Goal: Task Accomplishment & Management: Complete application form

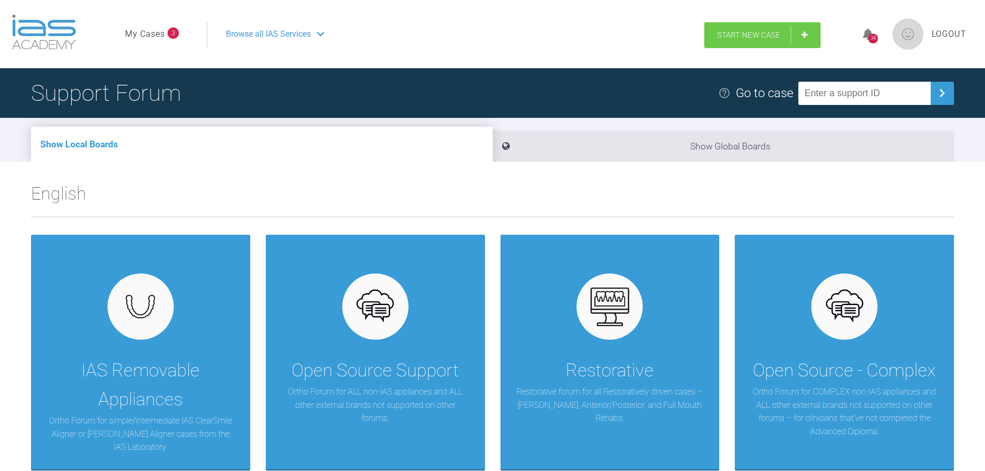
click at [740, 36] on span "Start New Case" at bounding box center [748, 35] width 63 height 9
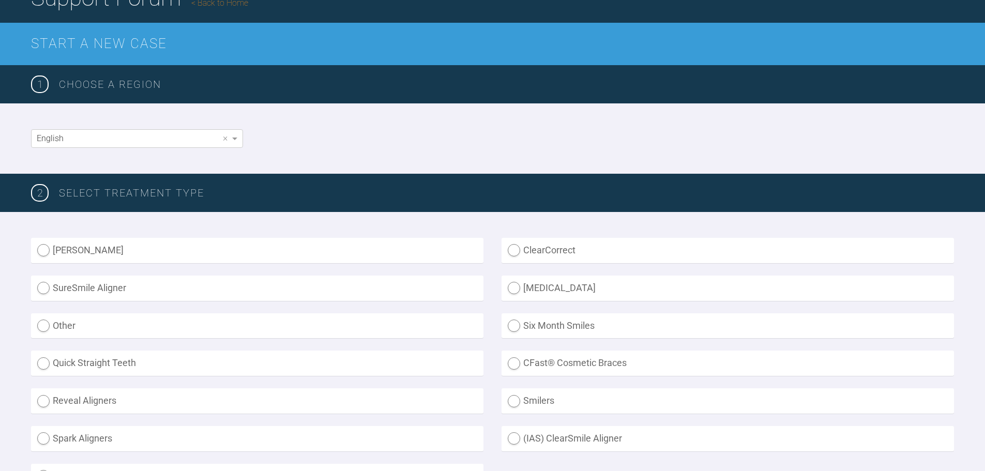
scroll to position [259, 0]
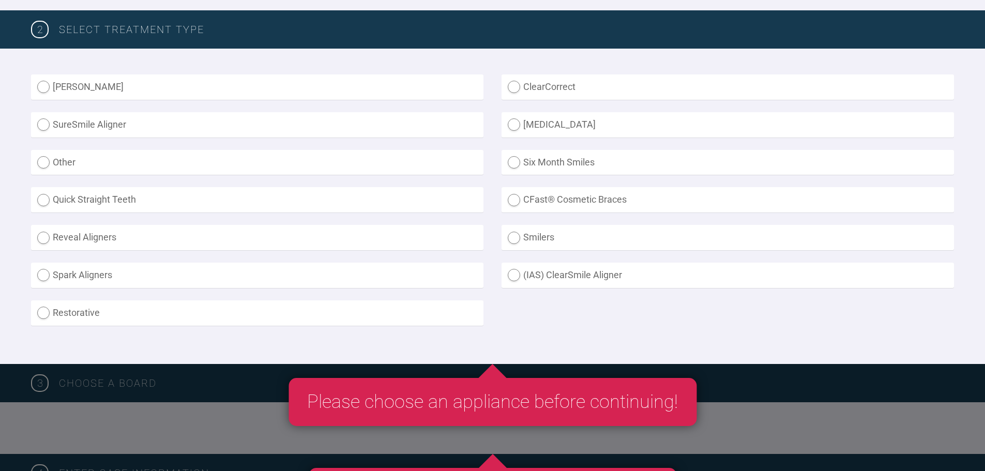
click at [517, 277] on label "(IAS) ClearSmile Aligner" at bounding box center [728, 275] width 453 height 25
radio Aligner "true"
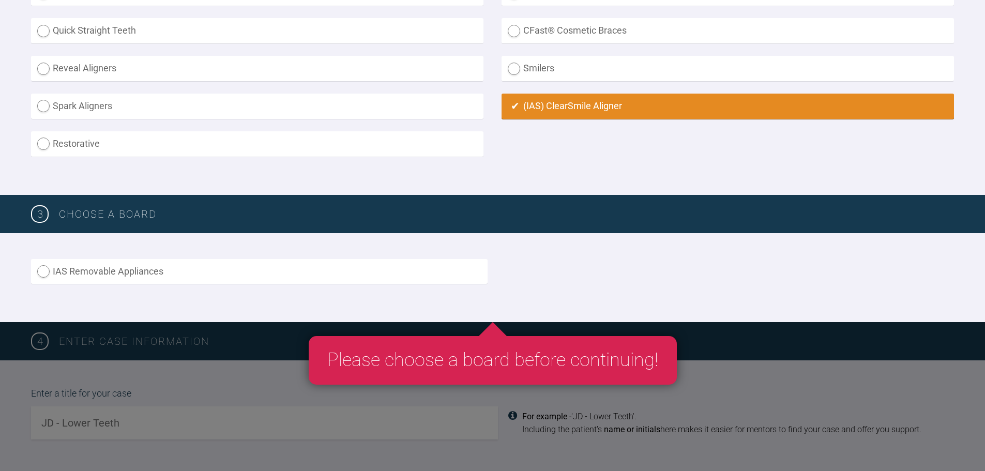
scroll to position [517, 0]
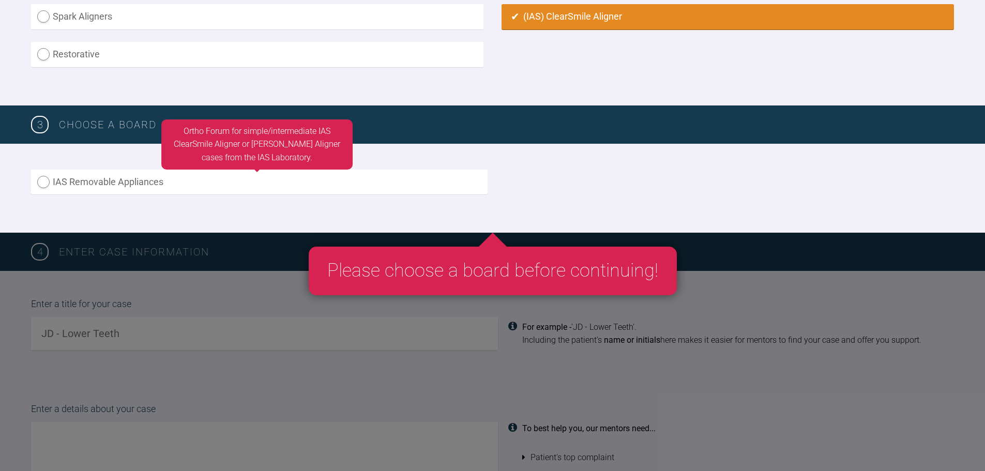
click at [40, 181] on label "IAS Removable Appliances" at bounding box center [259, 182] width 457 height 25
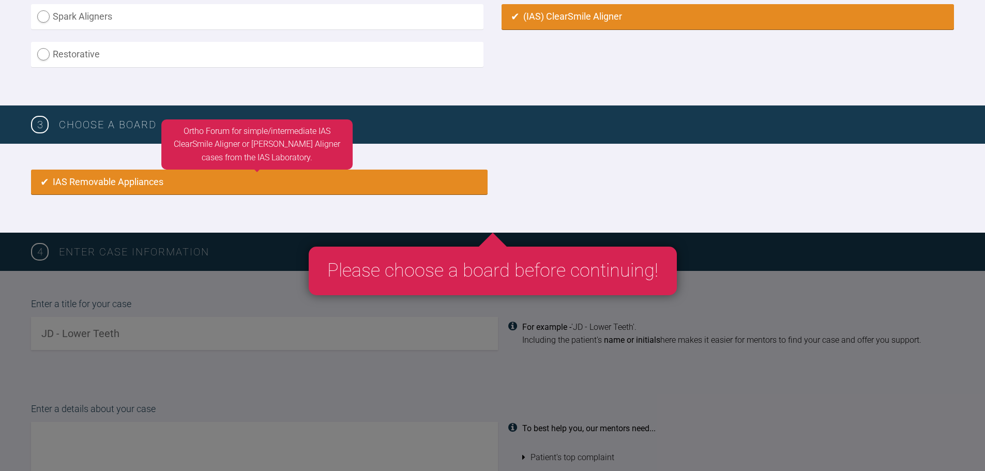
radio input "true"
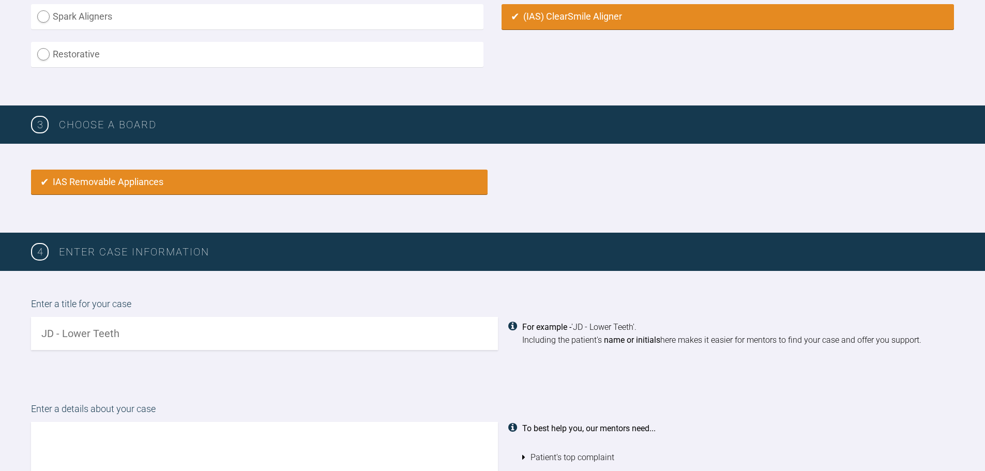
scroll to position [688, 0]
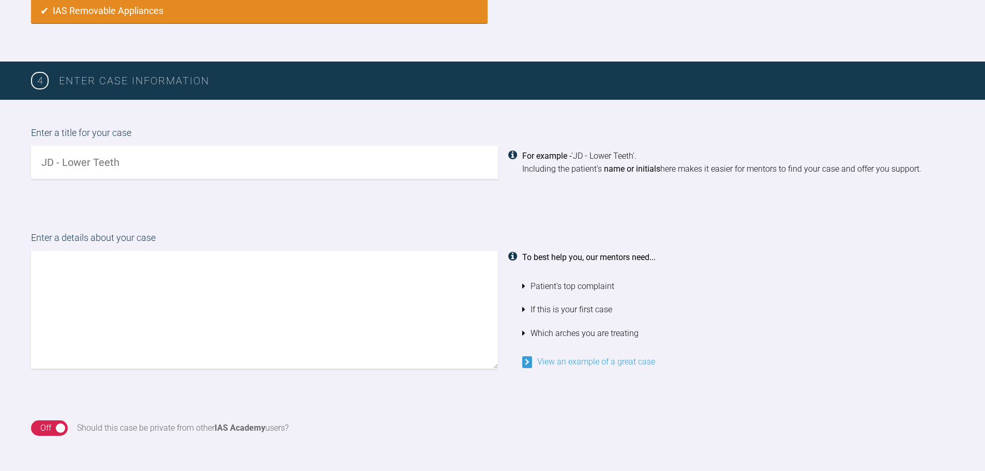
click at [143, 159] on input "text" at bounding box center [264, 162] width 467 height 33
type input "OZ-K"
click at [102, 283] on textarea at bounding box center [264, 310] width 467 height 118
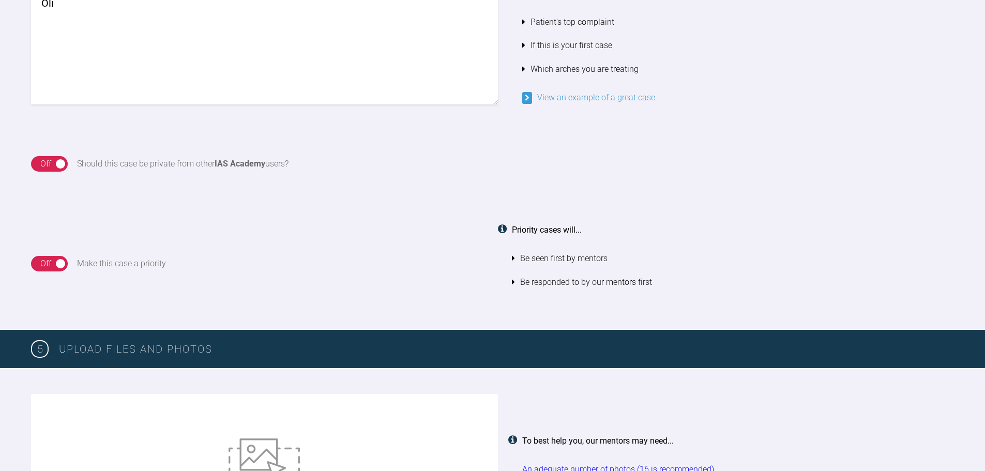
scroll to position [949, 0]
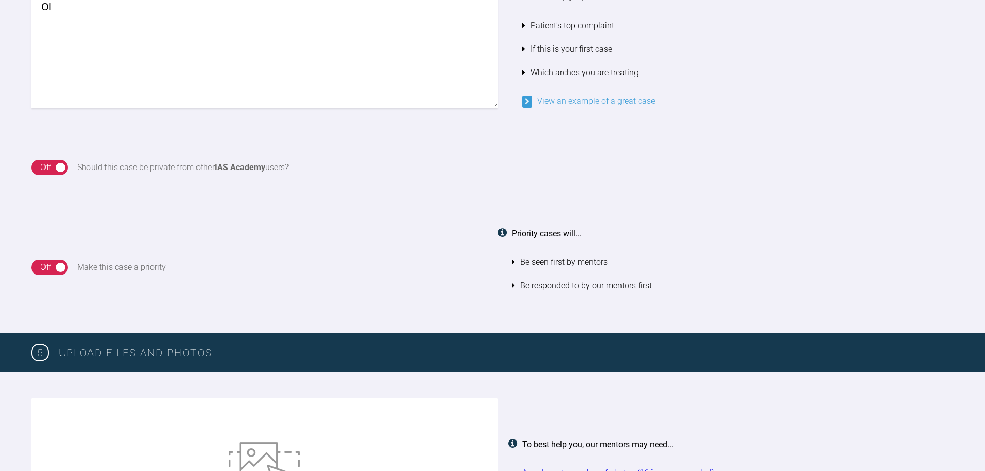
type textarea "O"
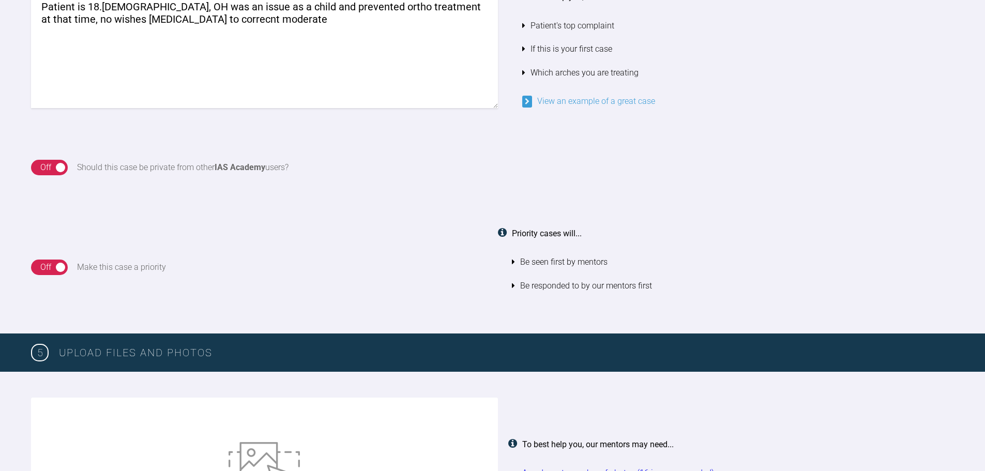
drag, startPoint x: 194, startPoint y: 19, endPoint x: 202, endPoint y: 17, distance: 7.5
click at [202, 17] on textarea "Patient is 18.[DEMOGRAPHIC_DATA], OH was an issue as a child and prevented orth…" at bounding box center [264, 49] width 467 height 118
click at [268, 19] on textarea "Patient is 18.[DEMOGRAPHIC_DATA], OH was an issue as a child and prevented orth…" at bounding box center [264, 49] width 467 height 118
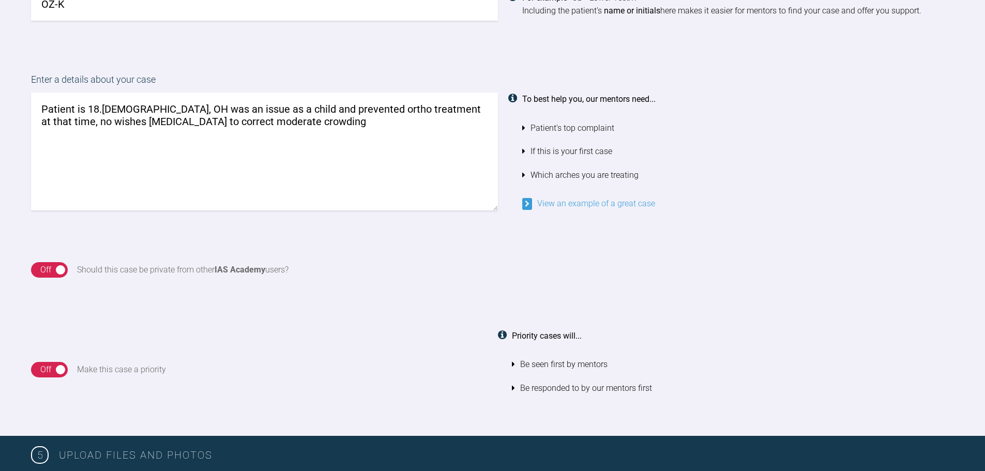
scroll to position [846, 0]
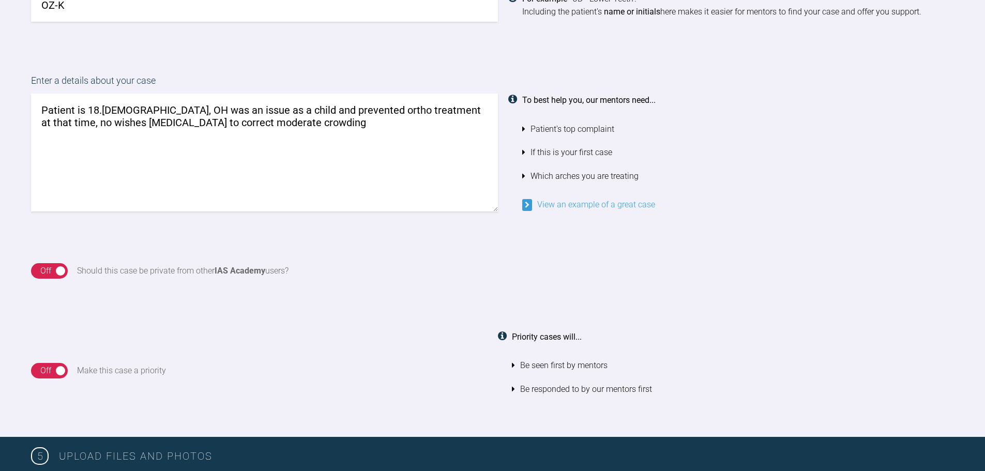
click at [53, 123] on textarea "Patient is 18.[DEMOGRAPHIC_DATA], OH was an issue as a child and prevented orth…" at bounding box center [264, 153] width 467 height 118
click at [307, 125] on textarea "Patient is 18.[DEMOGRAPHIC_DATA], OH was an issue as a child and prevented orth…" at bounding box center [264, 153] width 467 height 118
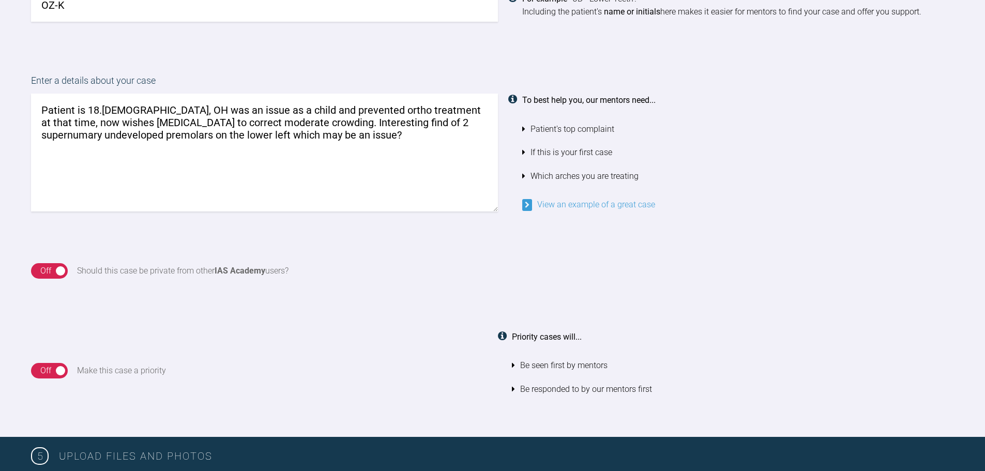
type textarea "Patient is 18.[DEMOGRAPHIC_DATA], OH was an issue as a child and prevented orth…"
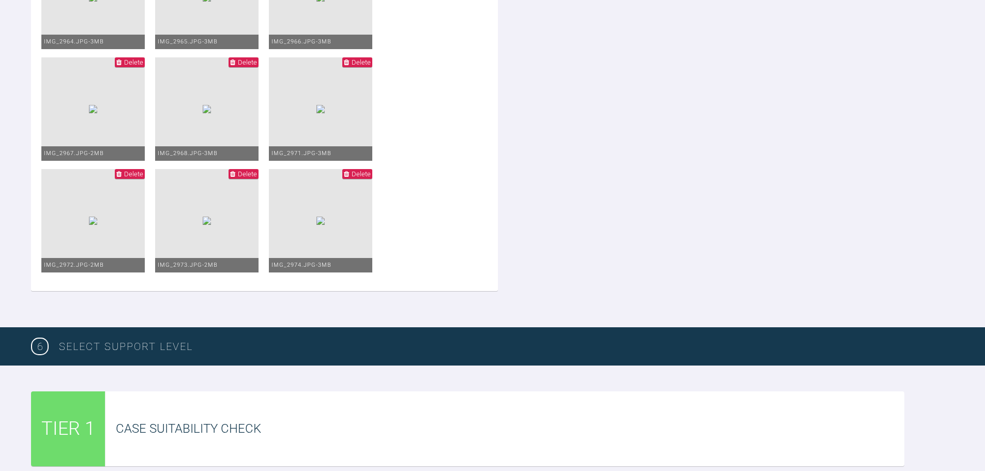
scroll to position [2063, 0]
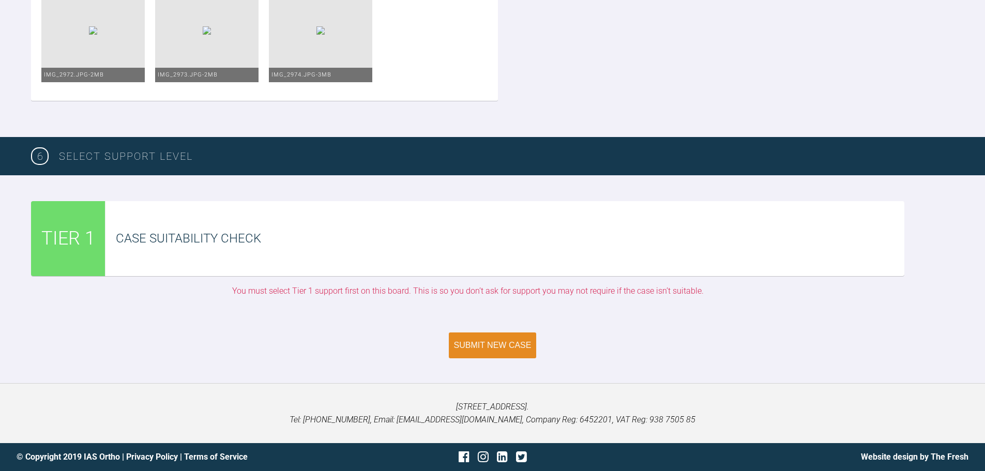
click at [482, 350] on div "Submit New Case" at bounding box center [493, 345] width 78 height 9
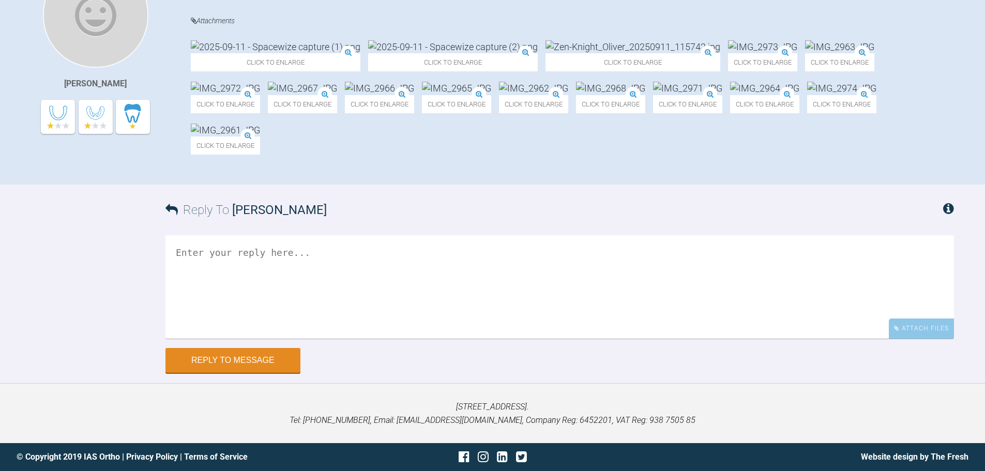
scroll to position [429, 0]
